Goal: Task Accomplishment & Management: Use online tool/utility

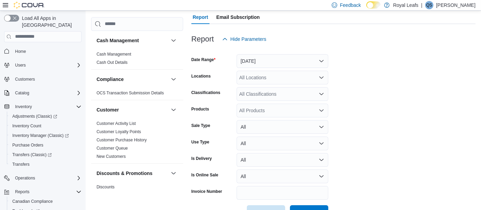
scroll to position [85, 0]
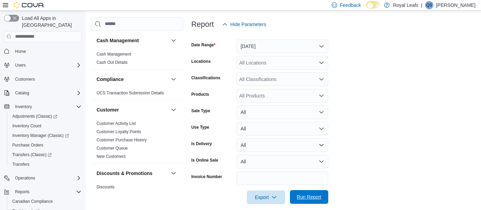
click at [315, 193] on span "Run Report" at bounding box center [309, 196] width 25 height 7
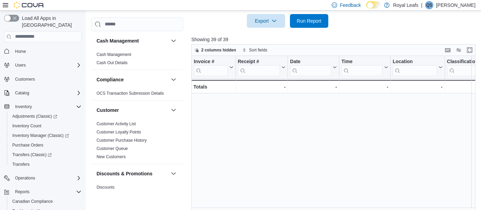
scroll to position [366, 0]
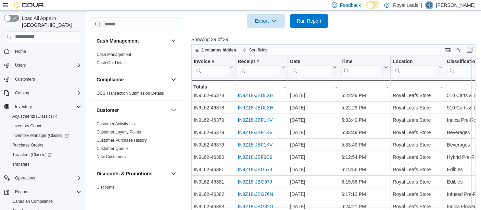
click at [473, 46] on button "Enter fullscreen" at bounding box center [470, 50] width 8 height 8
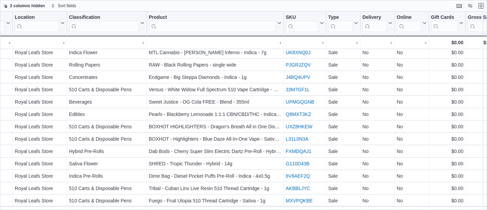
scroll to position [123, 187]
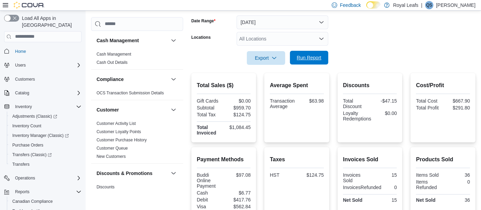
scroll to position [502, 0]
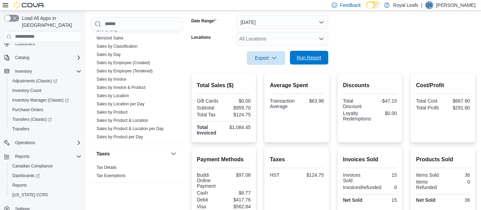
click at [315, 57] on span "Run Report" at bounding box center [309, 57] width 25 height 7
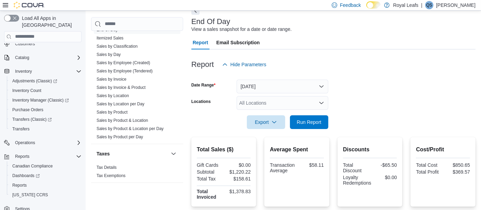
scroll to position [0, 0]
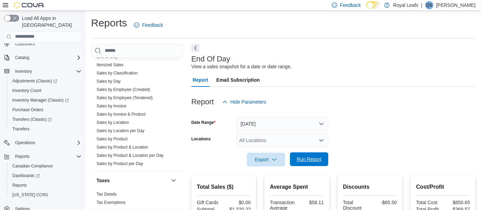
click at [310, 157] on span "Run Report" at bounding box center [309, 159] width 25 height 7
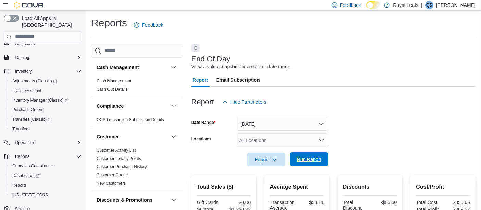
click at [308, 160] on span "Run Report" at bounding box center [309, 159] width 25 height 7
click at [282, 126] on button "[DATE]" at bounding box center [283, 124] width 92 height 14
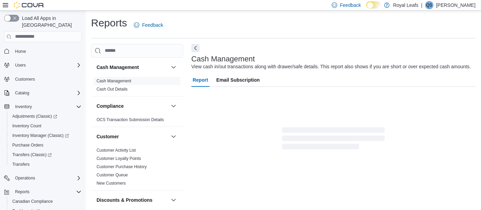
scroll to position [10, 0]
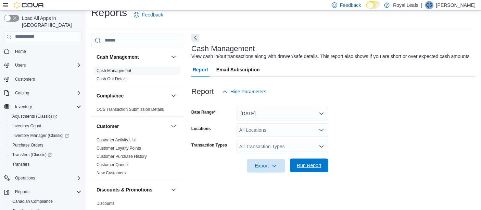
click at [313, 167] on span "Run Report" at bounding box center [309, 165] width 25 height 7
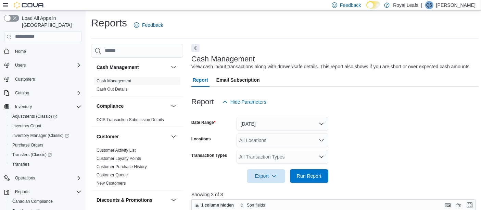
click at [294, 156] on div "All Transaction Types" at bounding box center [283, 157] width 92 height 14
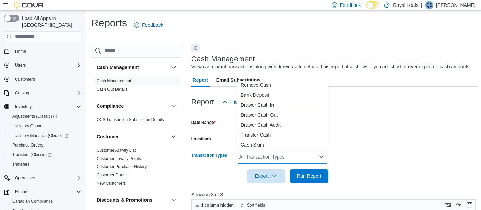
click at [272, 144] on span "Cash Skim" at bounding box center [283, 144] width 84 height 7
click at [316, 177] on span "Run Report" at bounding box center [309, 175] width 25 height 7
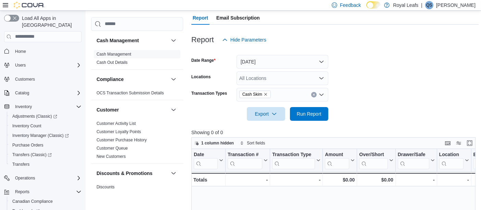
scroll to position [61, 0]
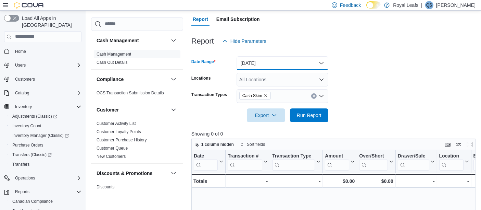
click at [274, 65] on button "[DATE]" at bounding box center [283, 63] width 92 height 14
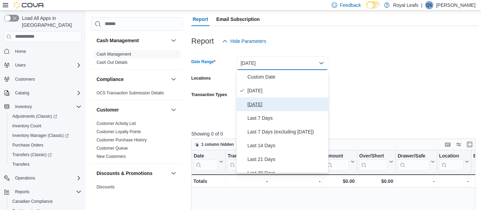
click at [258, 103] on span "[DATE]" at bounding box center [287, 104] width 78 height 8
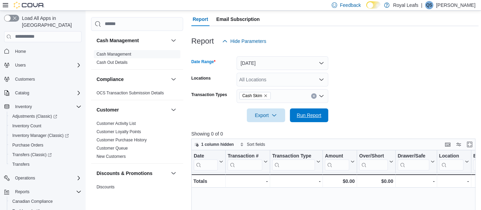
click at [309, 114] on span "Run Report" at bounding box center [309, 115] width 25 height 7
